Goal: Task Accomplishment & Management: Use online tool/utility

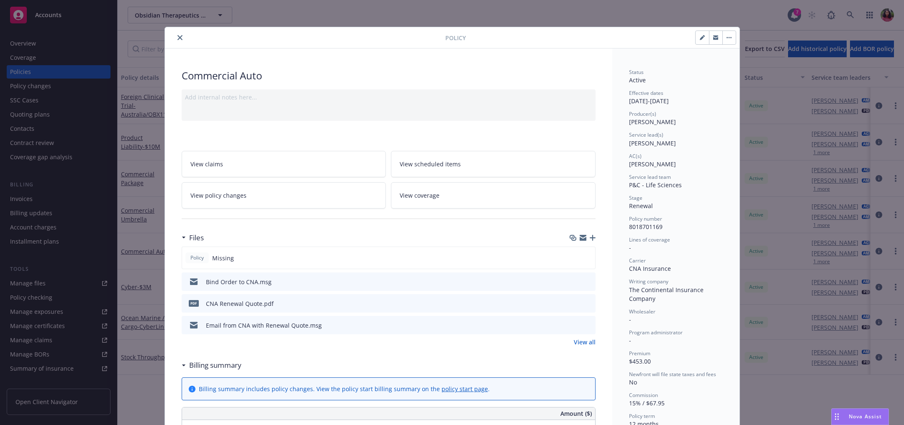
scroll to position [443, 0]
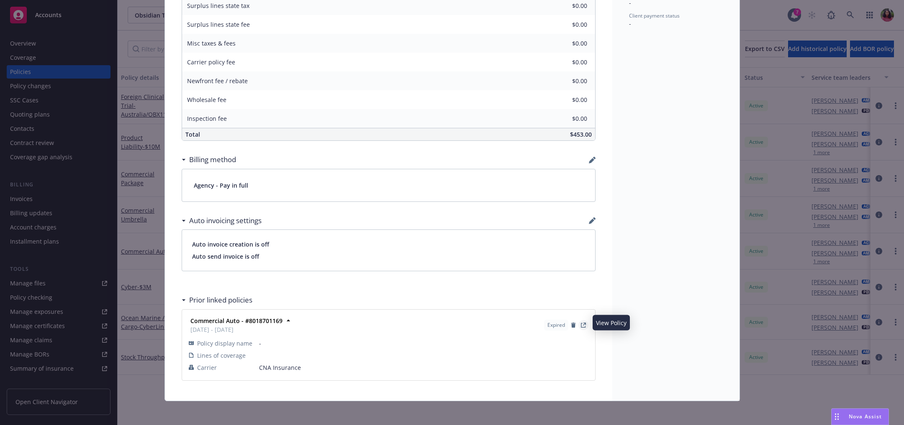
click at [587, 320] on link "View Policy" at bounding box center [583, 325] width 10 height 10
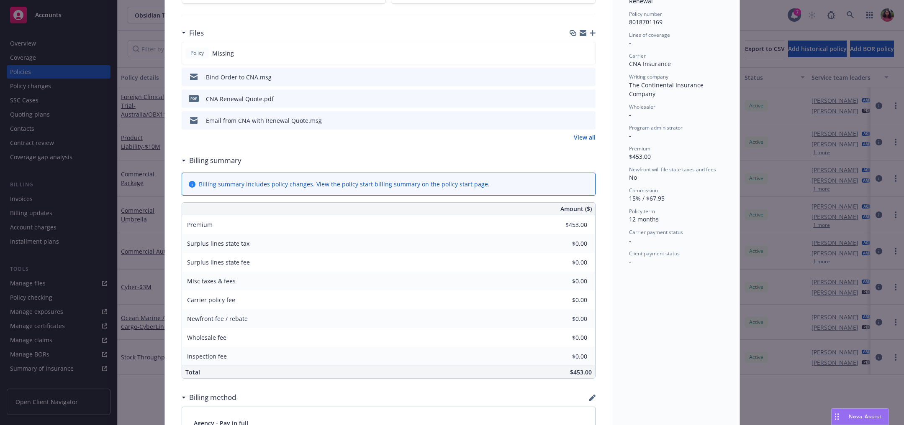
scroll to position [0, 0]
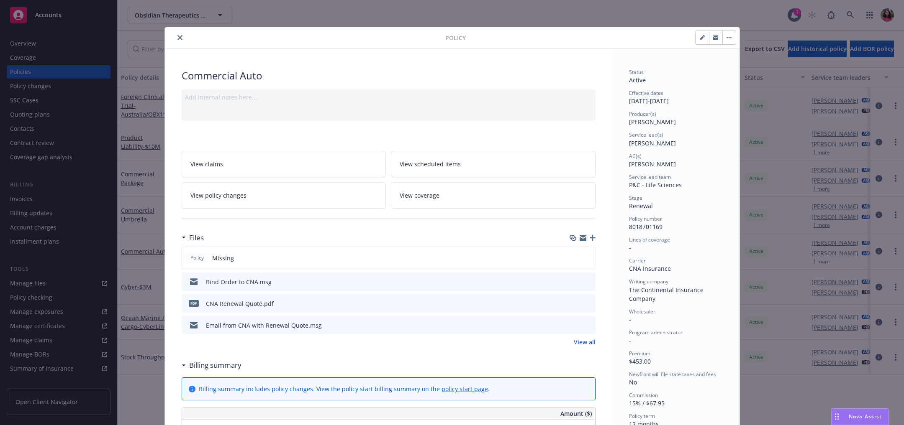
click at [177, 35] on icon "close" at bounding box center [179, 37] width 5 height 5
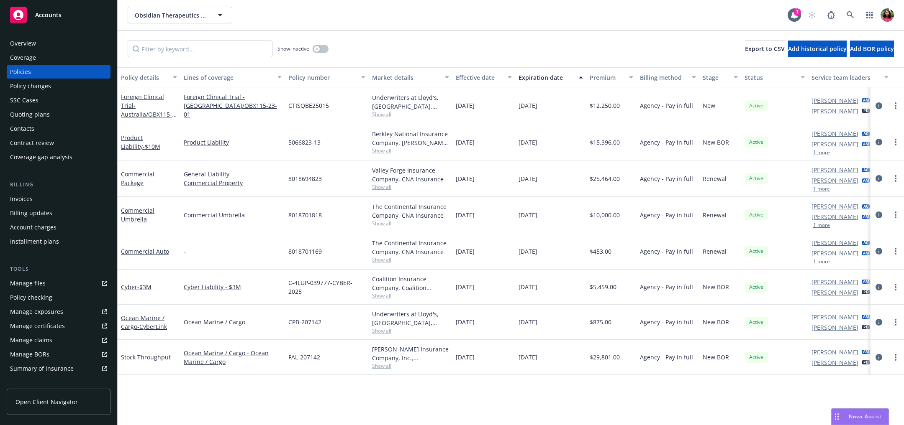
click at [48, 114] on div "Quoting plans" at bounding box center [30, 114] width 40 height 13
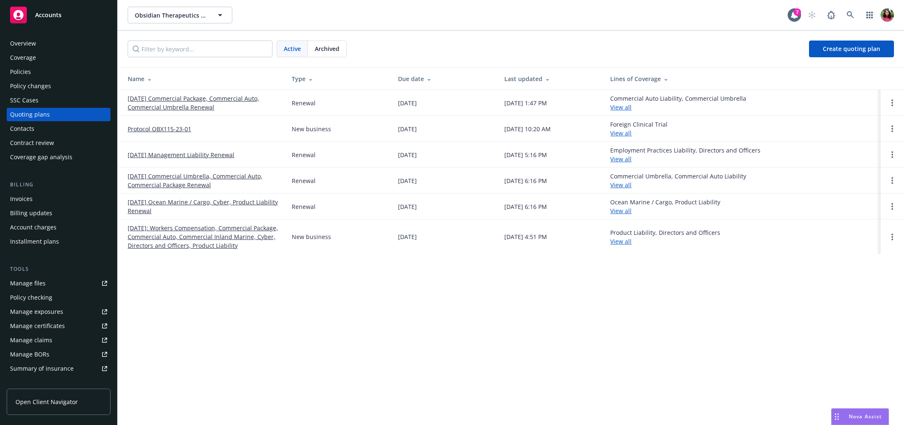
click at [241, 97] on link "[DATE] Commercial Package, Commercial Auto, Commercial Umbrella Renewal" at bounding box center [203, 103] width 151 height 18
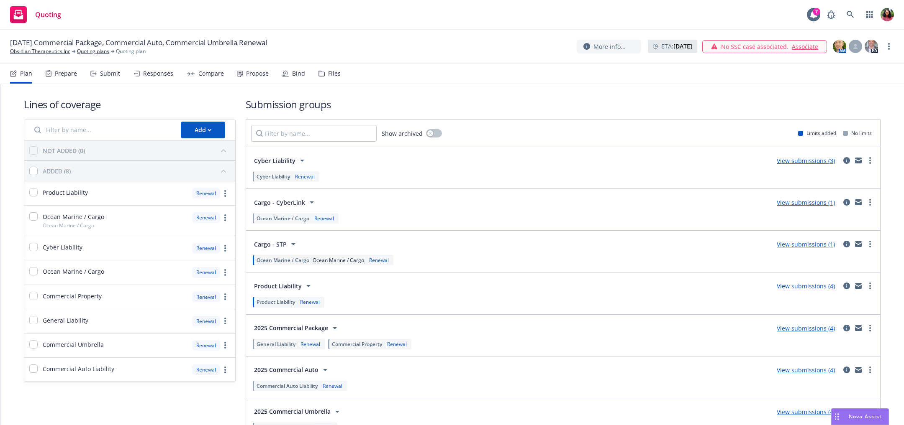
click at [300, 78] on div "Bind" at bounding box center [293, 74] width 23 height 20
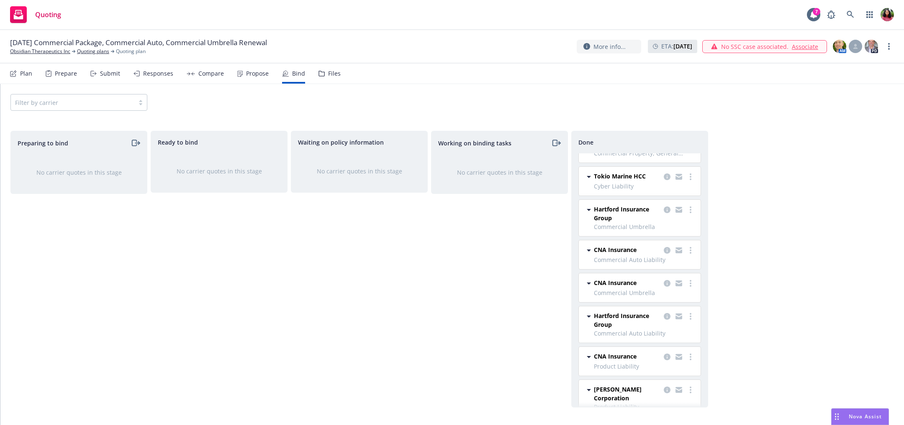
scroll to position [29, 0]
click at [668, 246] on icon "copy logging email" at bounding box center [667, 249] width 7 height 7
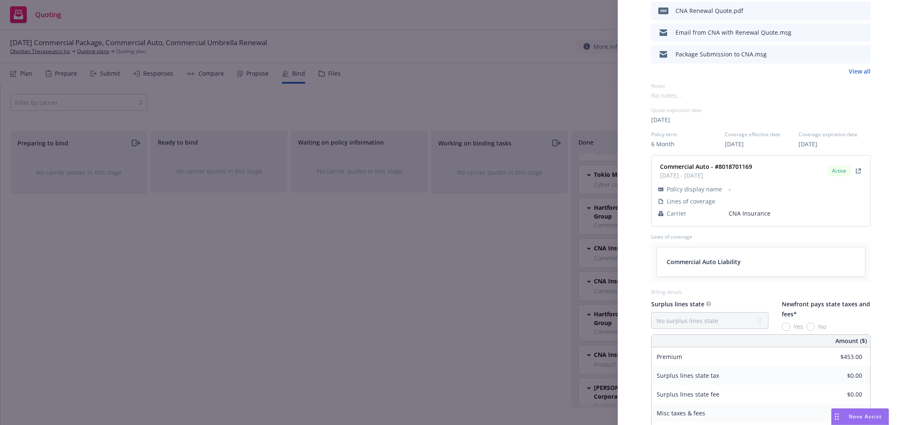
scroll to position [424, 0]
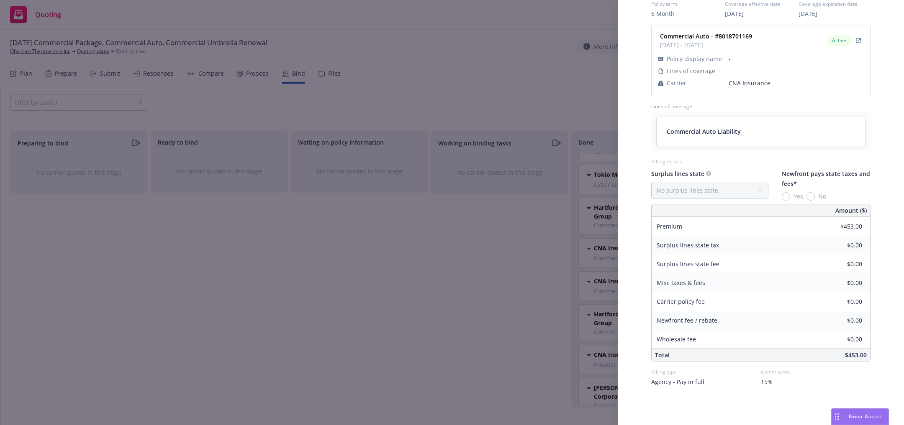
click at [761, 135] on div "Commercial Auto Liability" at bounding box center [760, 131] width 188 height 9
